Goal: Information Seeking & Learning: Learn about a topic

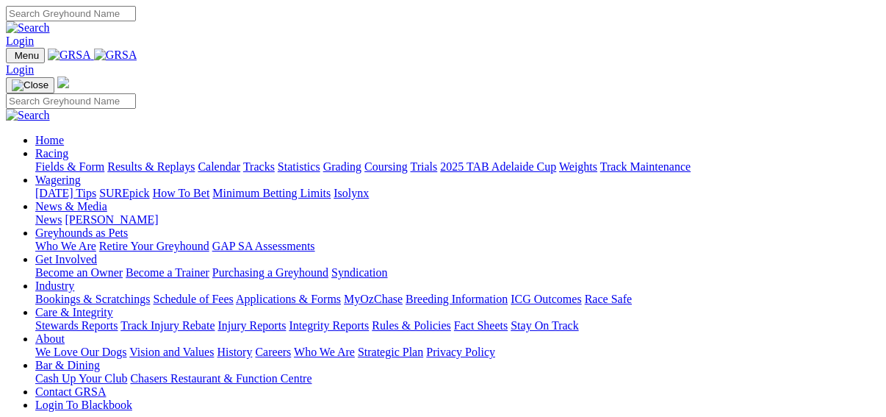
click at [165, 160] on link "Results & Replays" at bounding box center [150, 166] width 87 height 12
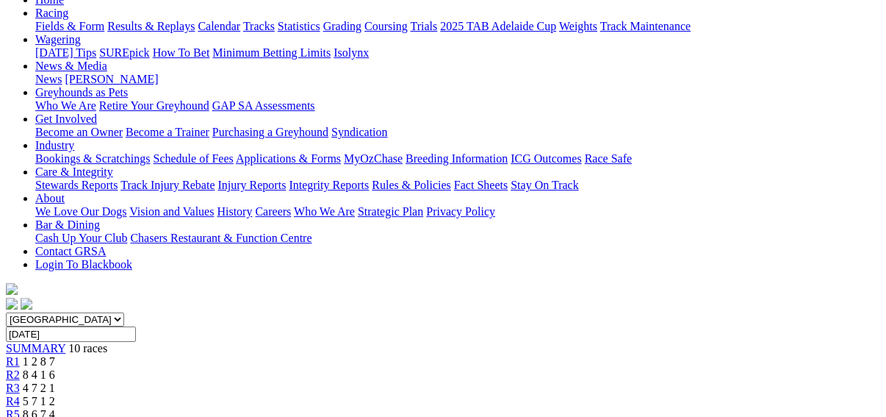
scroll to position [176, 0]
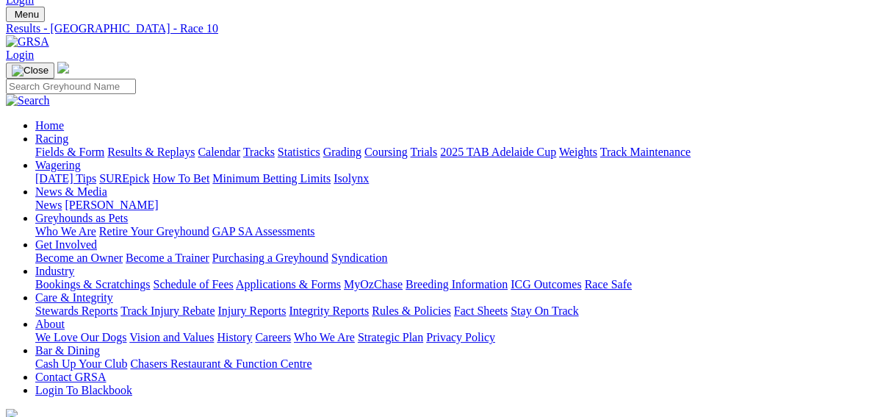
scroll to position [59, 0]
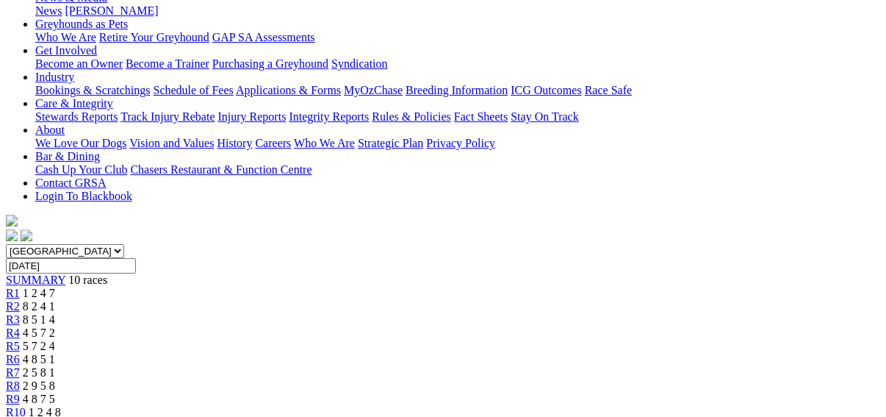
scroll to position [176, 0]
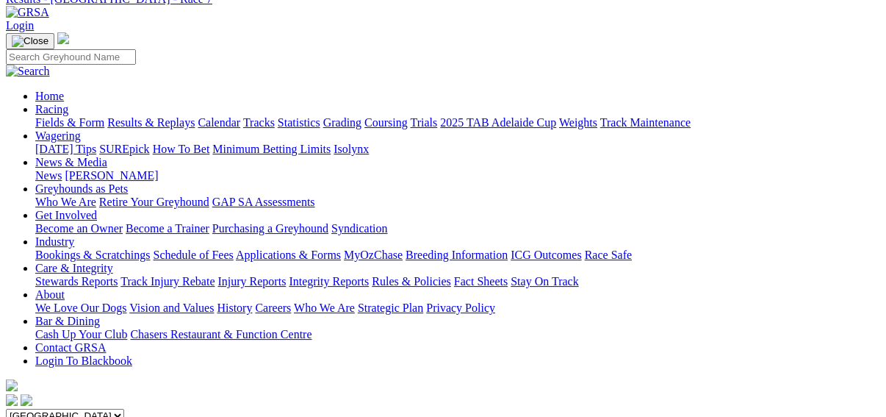
scroll to position [59, 0]
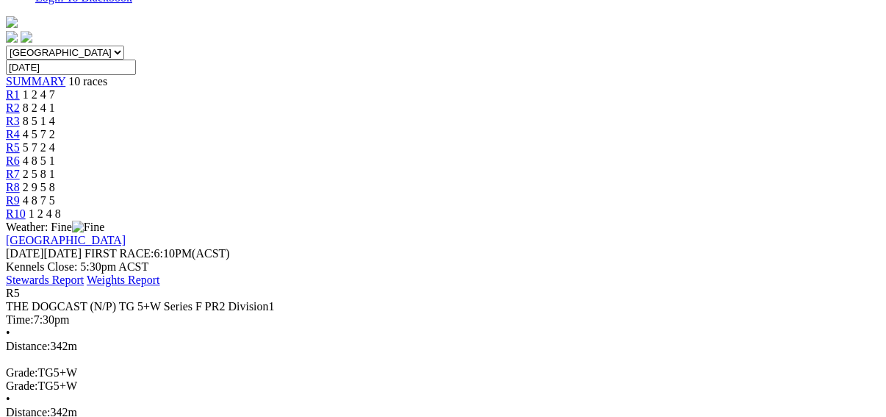
scroll to position [529, 0]
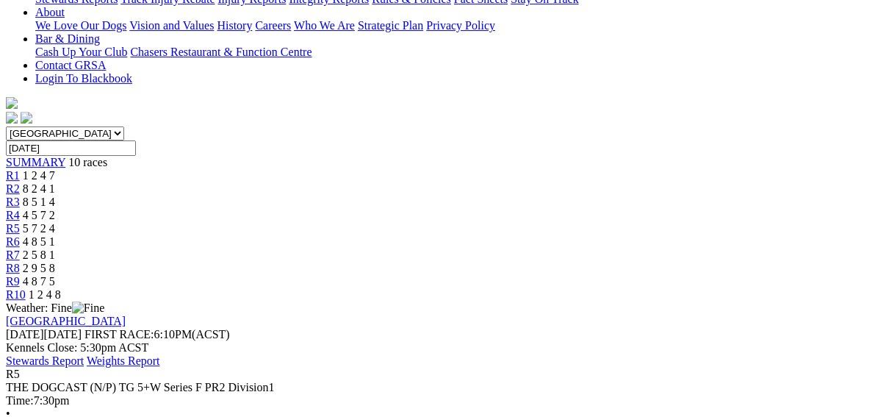
scroll to position [176, 0]
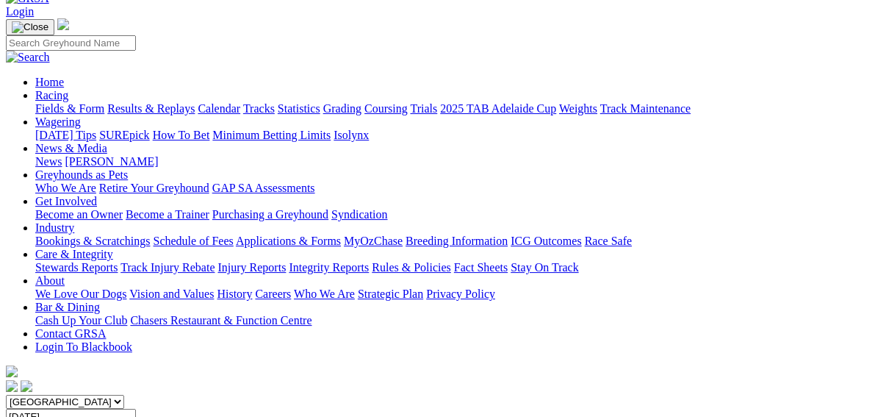
scroll to position [59, 0]
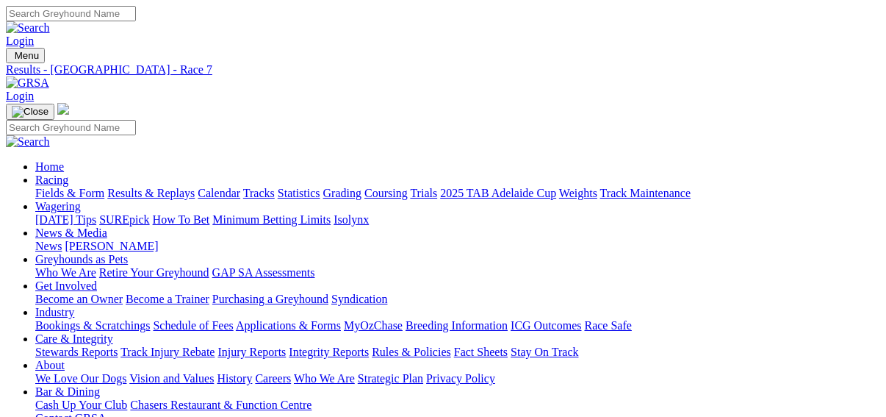
scroll to position [35, 0]
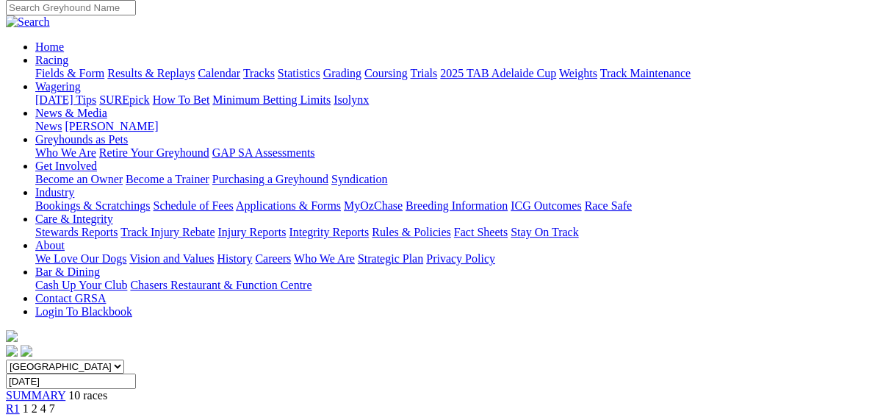
scroll to position [118, 0]
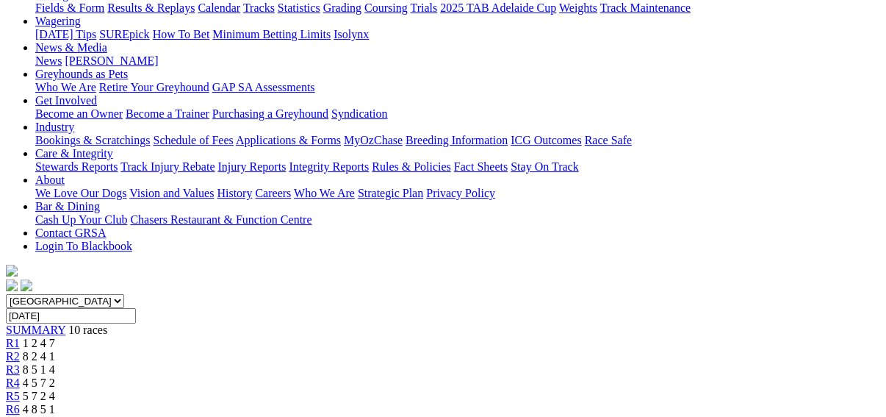
scroll to position [176, 0]
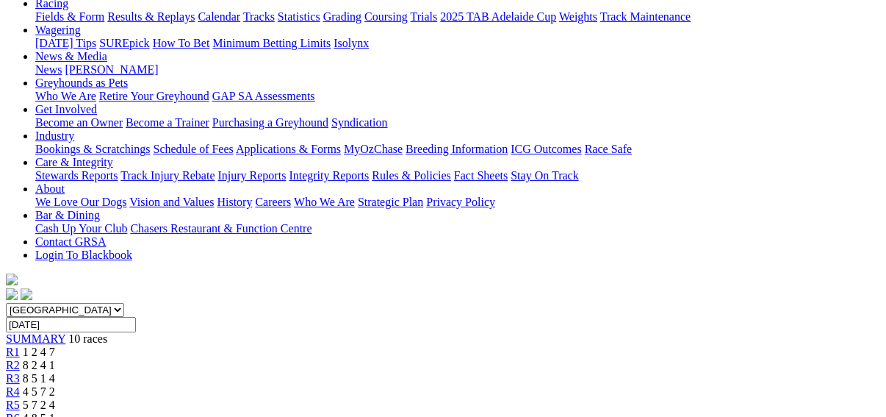
click at [20, 385] on span "R4" at bounding box center [13, 391] width 14 height 12
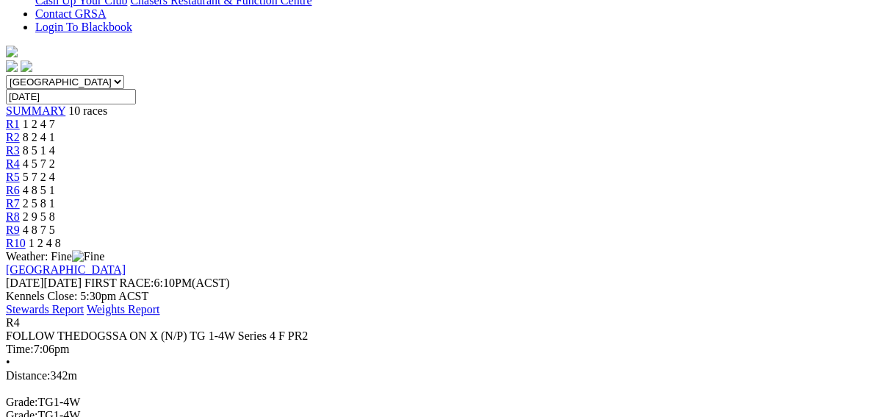
scroll to position [411, 0]
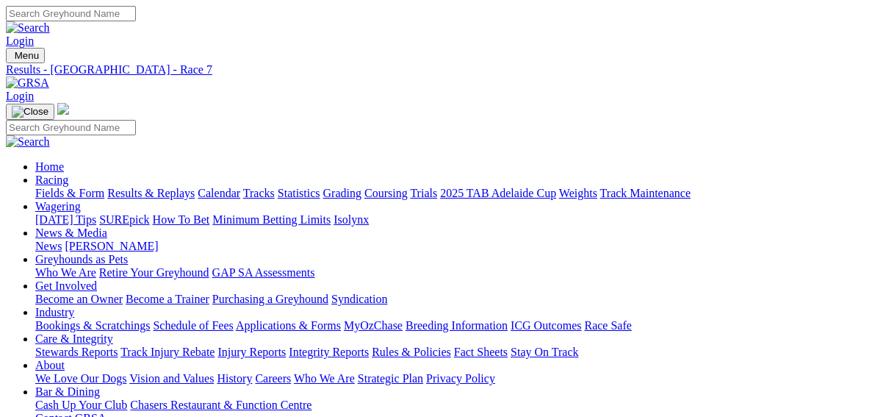
scroll to position [35, 0]
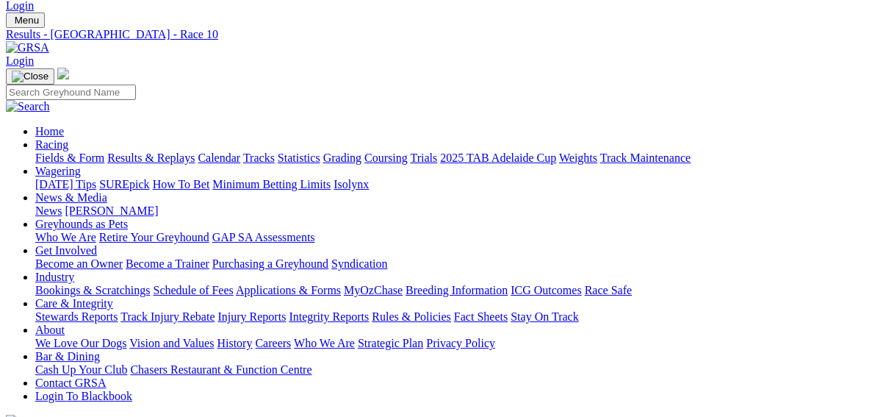
click at [35, 151] on link "Fields & Form" at bounding box center [69, 157] width 69 height 12
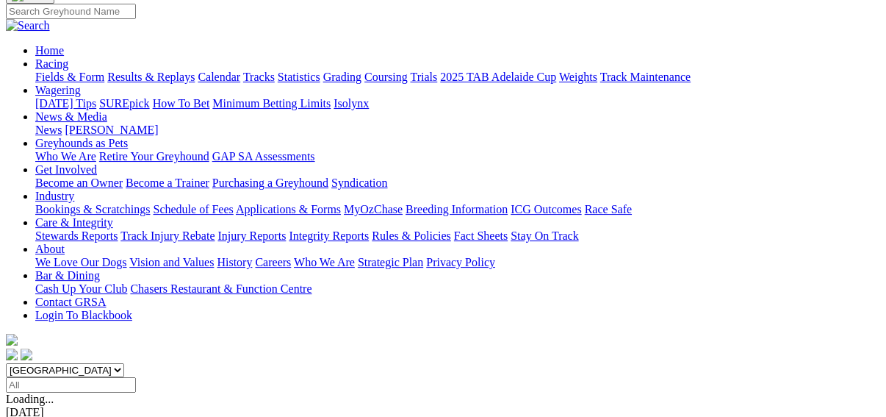
scroll to position [118, 0]
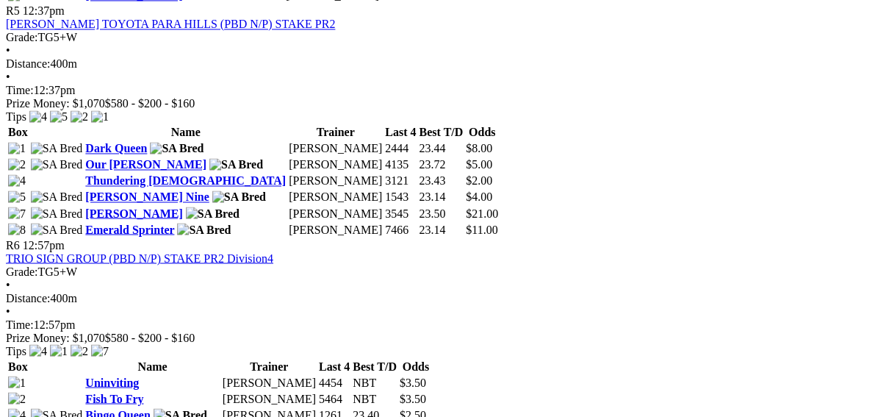
scroll to position [1704, 0]
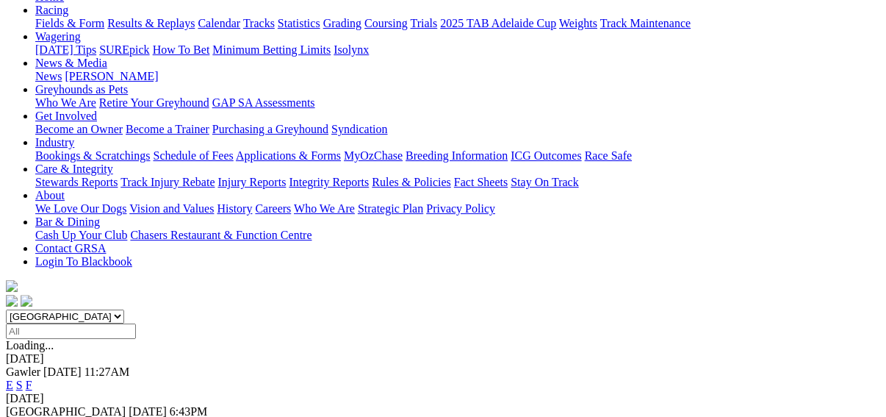
scroll to position [176, 0]
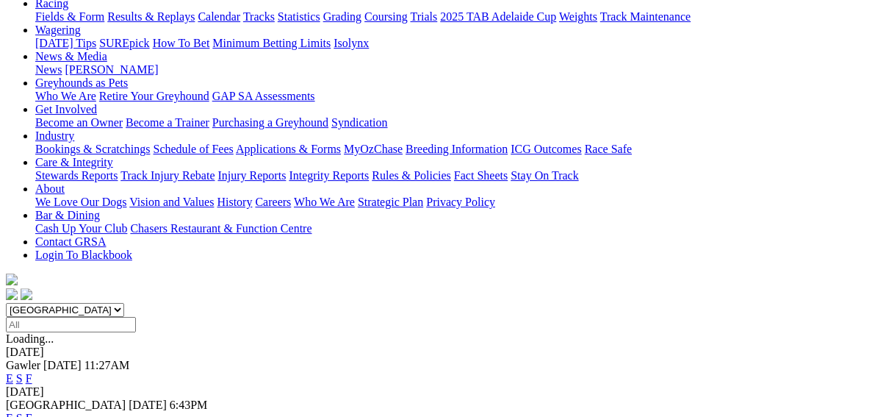
click at [32, 411] on link "F" at bounding box center [29, 417] width 7 height 12
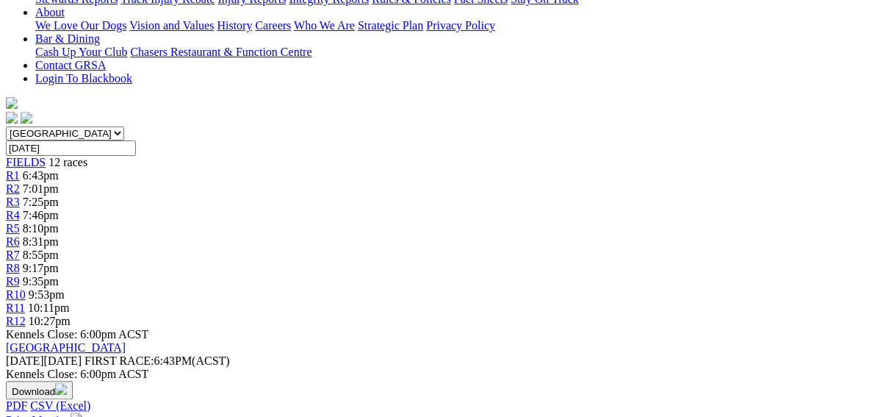
scroll to position [59, 0]
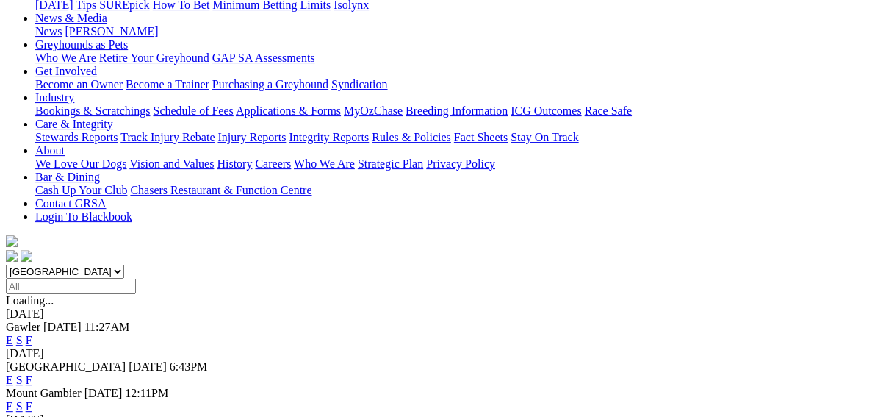
scroll to position [235, 0]
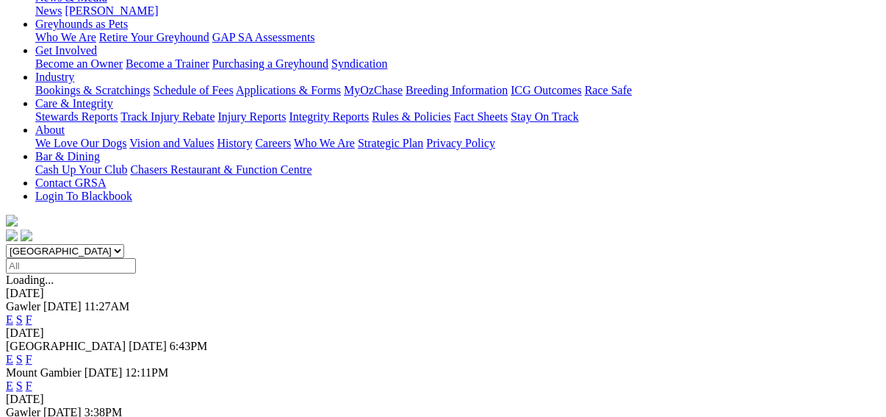
click at [32, 416] on link "F" at bounding box center [29, 425] width 7 height 12
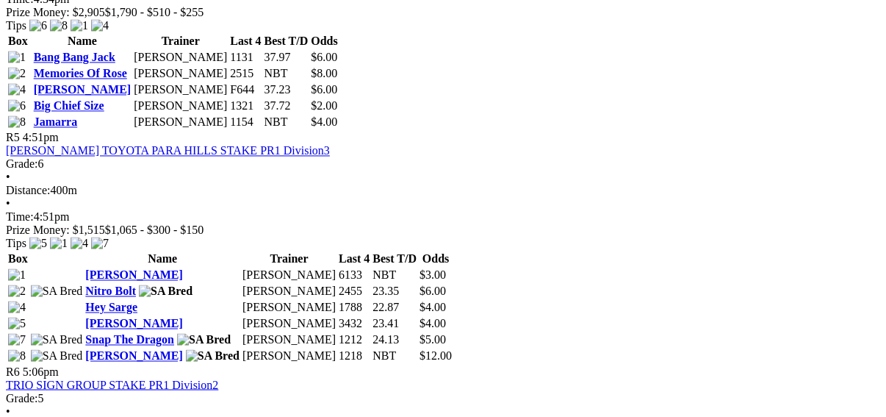
scroll to position [1587, 0]
